Goal: Find specific page/section: Find specific page/section

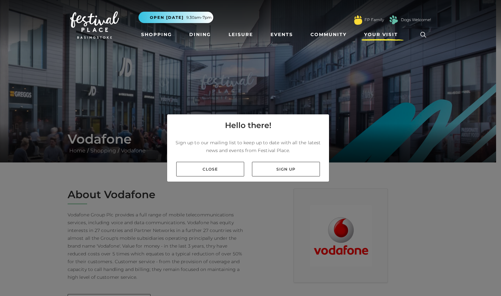
click at [380, 34] on span "Your Visit" at bounding box center [381, 34] width 34 height 7
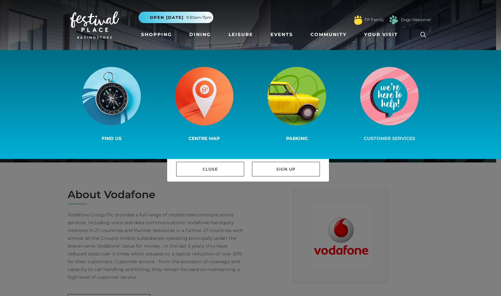
click at [388, 96] on img at bounding box center [389, 96] width 58 height 58
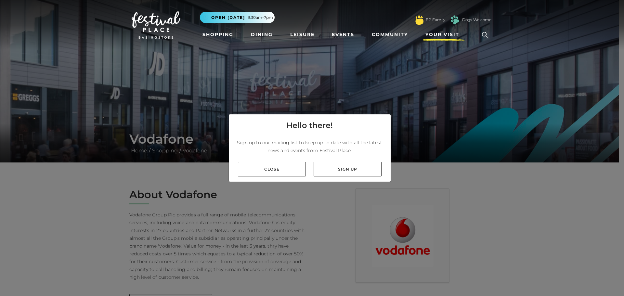
click at [436, 32] on span "Your Visit" at bounding box center [442, 34] width 34 height 7
